Goal: Task Accomplishment & Management: Complete application form

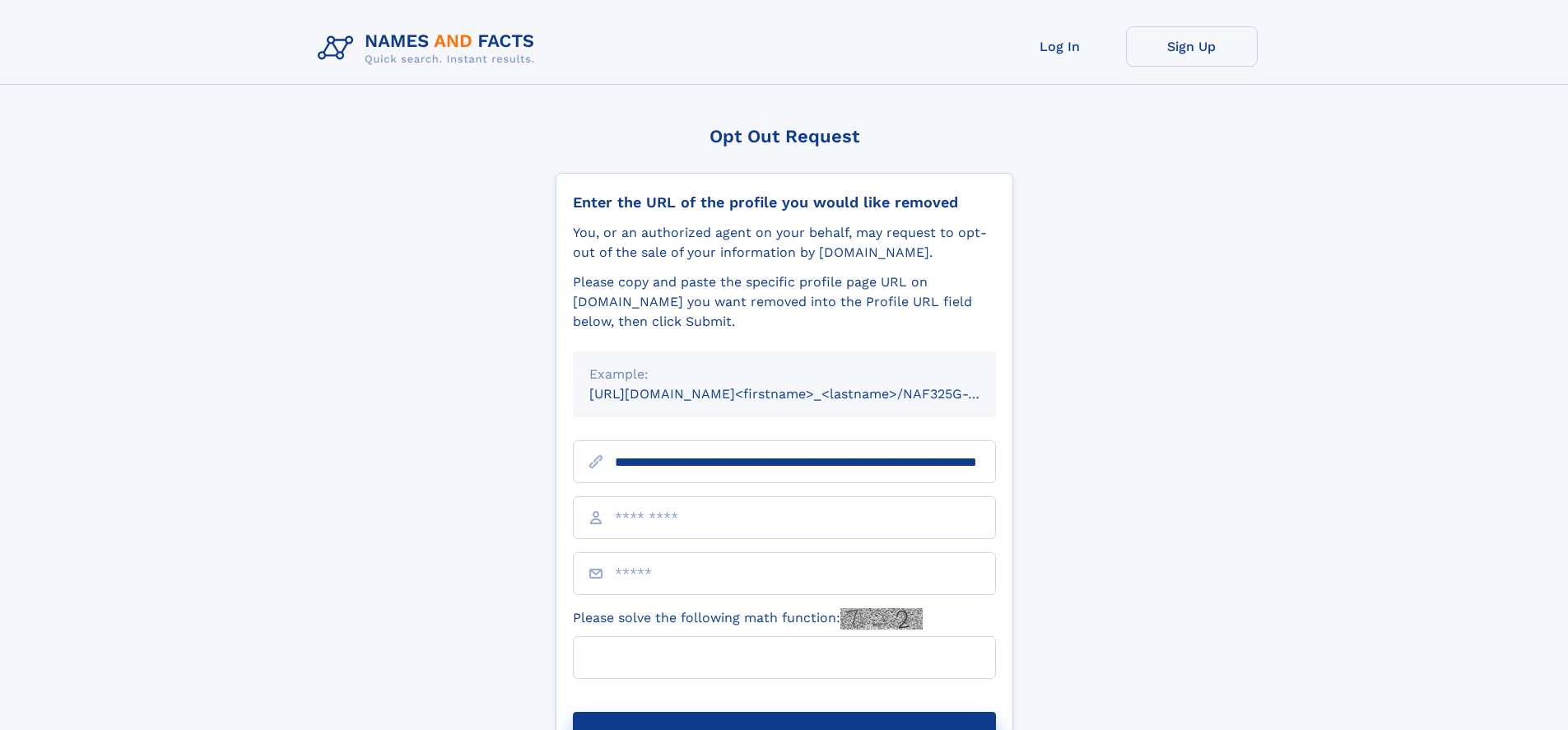
scroll to position [0, 178]
type input "**********"
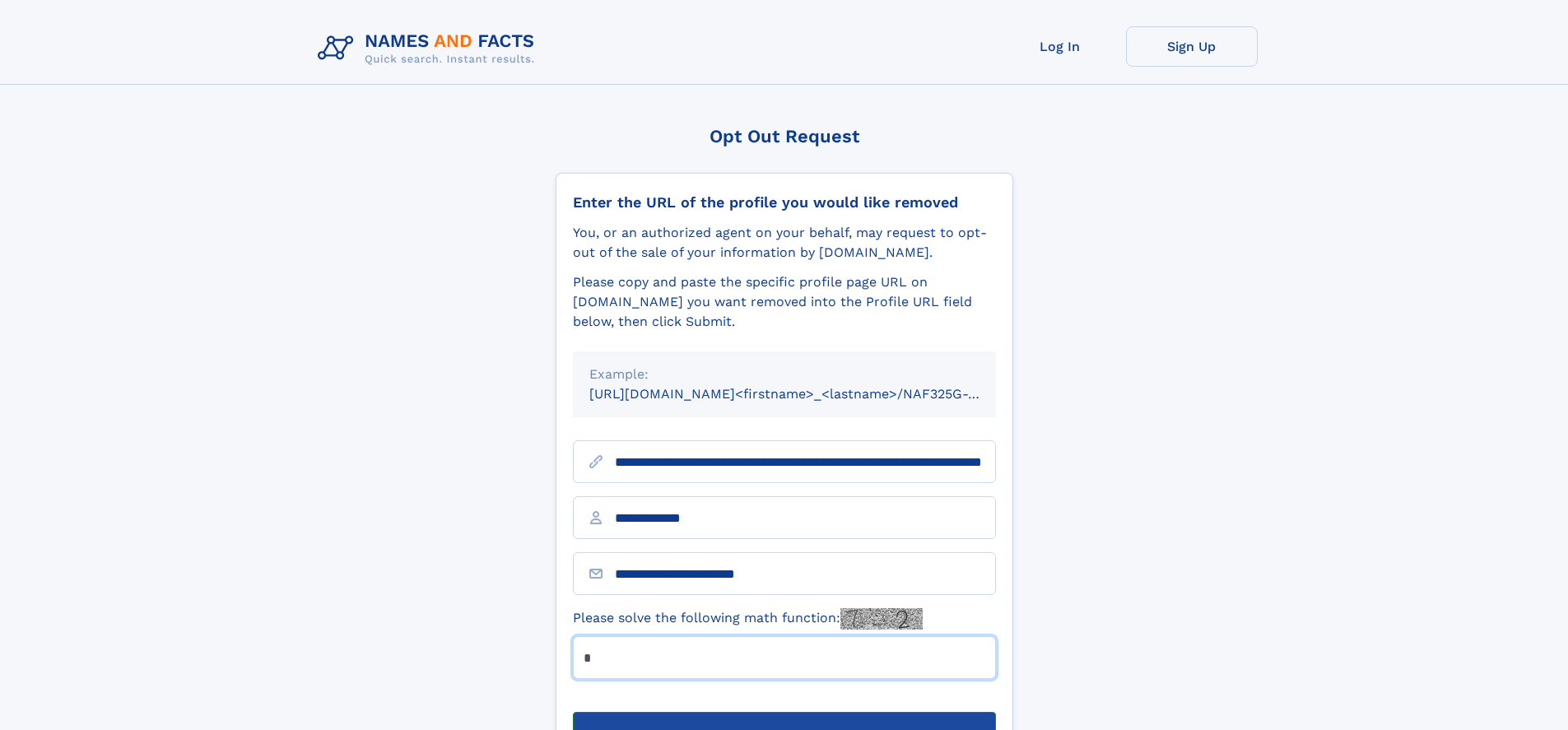
type input "*"
click at [784, 712] on button "Submit Opt Out Request" at bounding box center [784, 739] width 423 height 53
